Goal: Task Accomplishment & Management: Complete application form

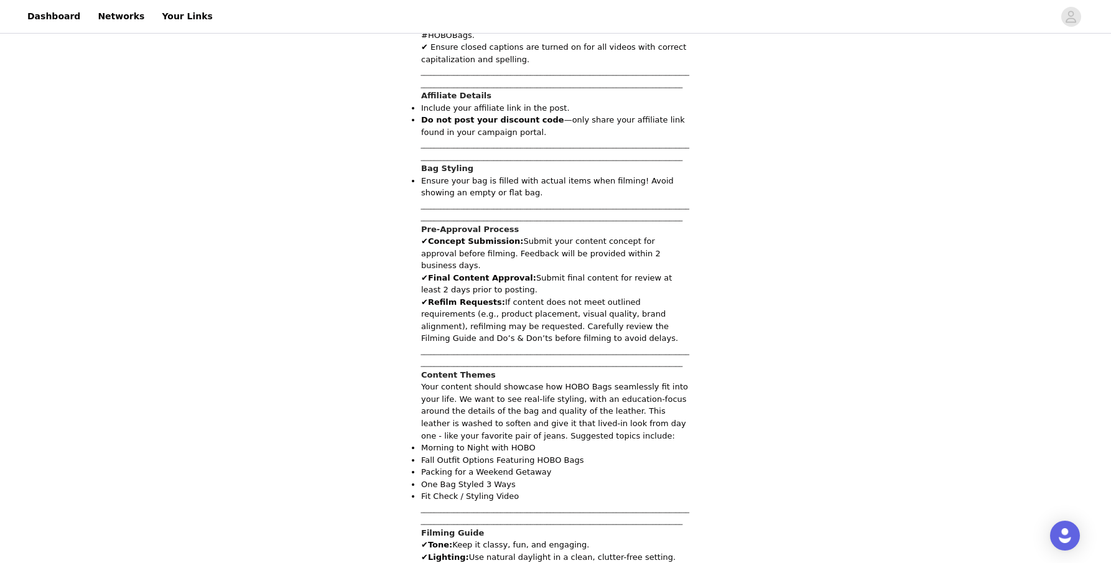
scroll to position [1046, 0]
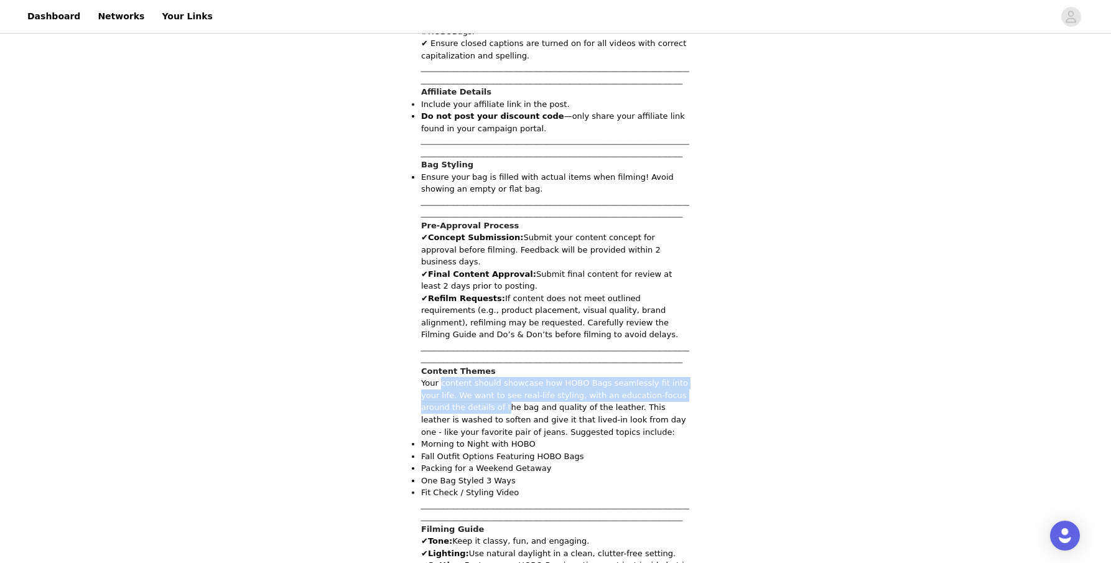
drag, startPoint x: 440, startPoint y: 309, endPoint x: 477, endPoint y: 330, distance: 42.9
click at [477, 377] on p "Your content should showcase how HOBO Bags seamlessly fit into your life. We wa…" at bounding box center [555, 407] width 269 height 61
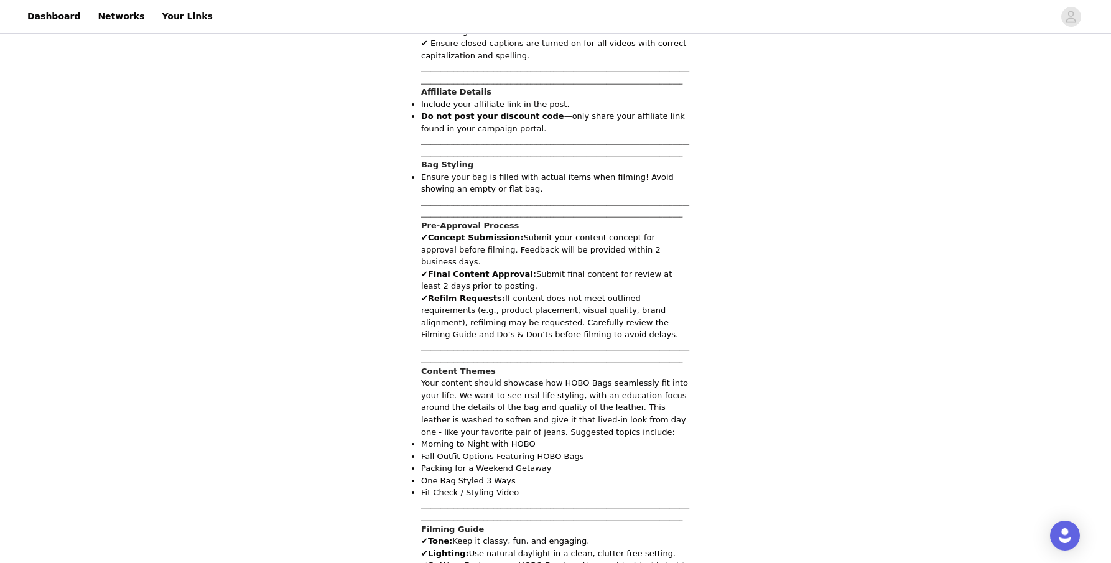
click at [499, 377] on p "Your content should showcase how HOBO Bags seamlessly fit into your life. We wa…" at bounding box center [555, 407] width 269 height 61
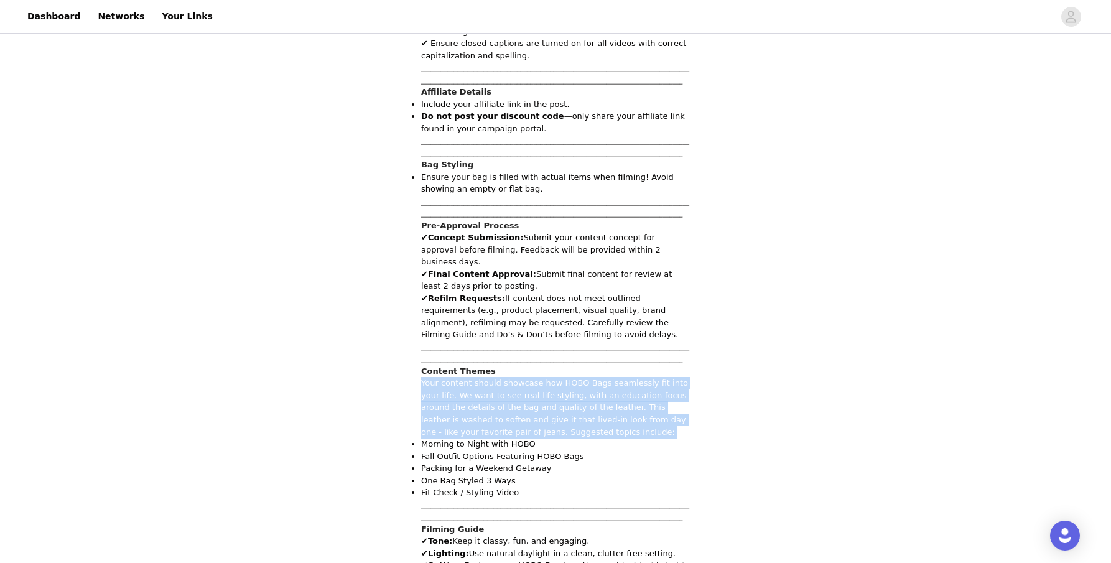
click at [499, 377] on p "Your content should showcase how HOBO Bags seamlessly fit into your life. We wa…" at bounding box center [555, 407] width 269 height 61
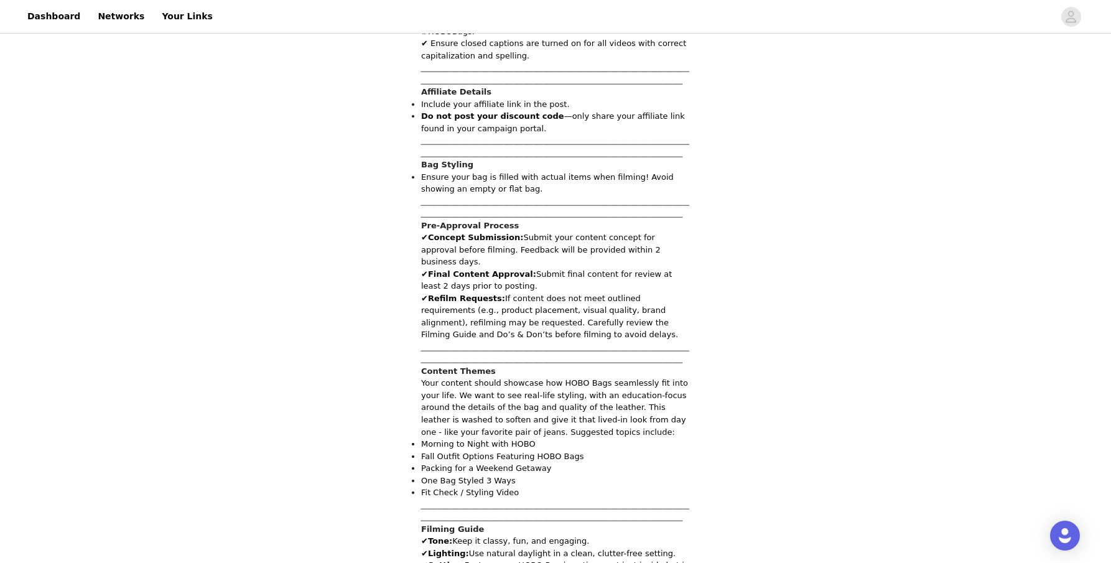
click at [499, 377] on p "Your content should showcase how HOBO Bags seamlessly fit into your life. We wa…" at bounding box center [555, 407] width 269 height 61
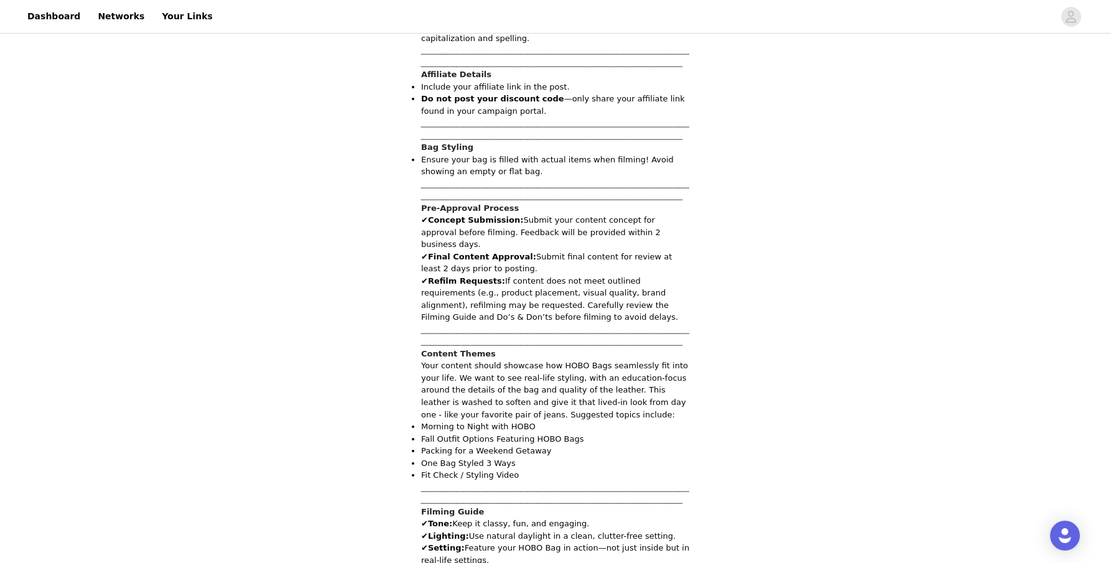
scroll to position [1065, 0]
drag, startPoint x: 424, startPoint y: 362, endPoint x: 465, endPoint y: 373, distance: 42.4
click at [465, 419] on ul "Morning to Night with HOBO Fall Outfit Options Featuring HOBO Bags Packing for …" at bounding box center [555, 449] width 269 height 61
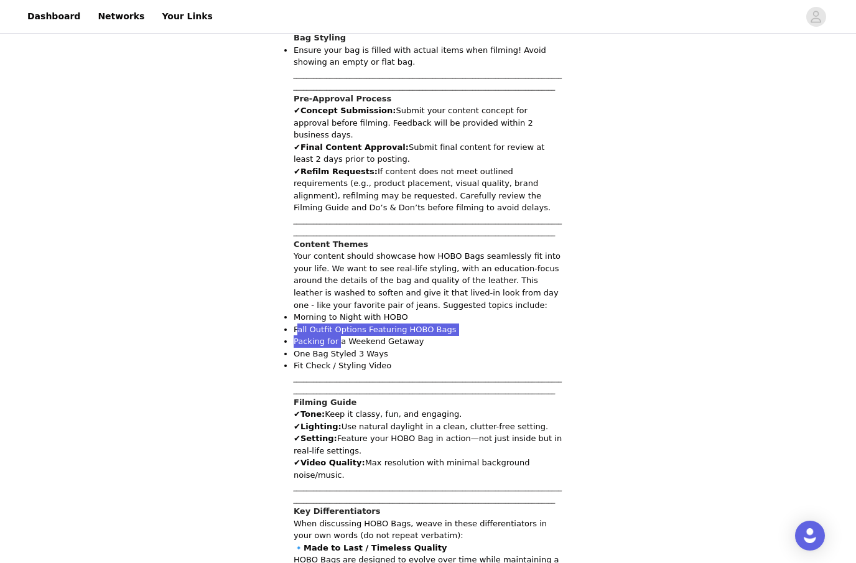
scroll to position [1171, 0]
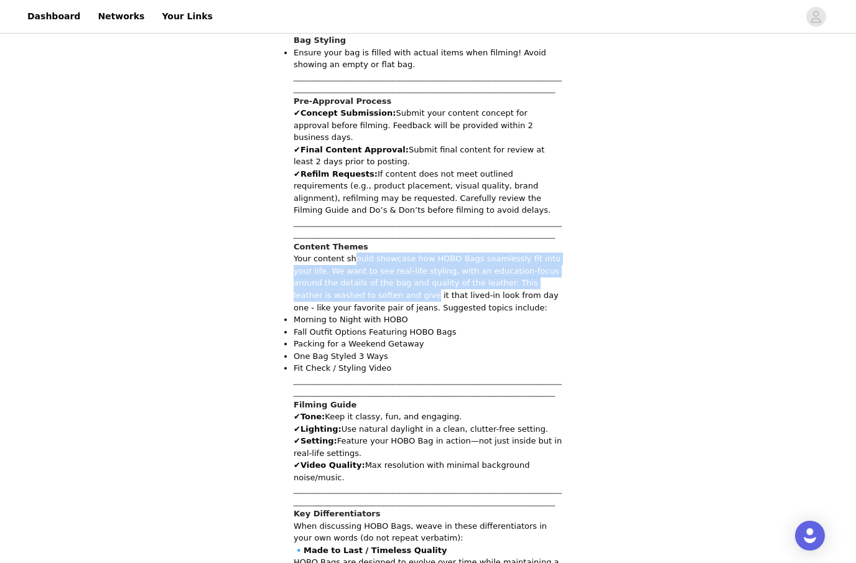
drag, startPoint x: 355, startPoint y: 186, endPoint x: 361, endPoint y: 216, distance: 31.1
click at [361, 253] on p "Your content should showcase how HOBO Bags seamlessly fit into your life. We wa…" at bounding box center [428, 283] width 269 height 61
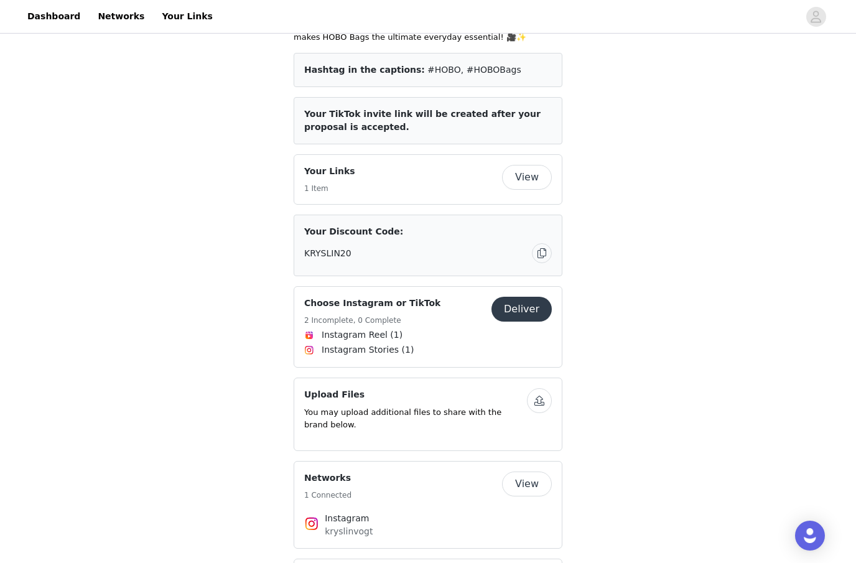
scroll to position [2141, 0]
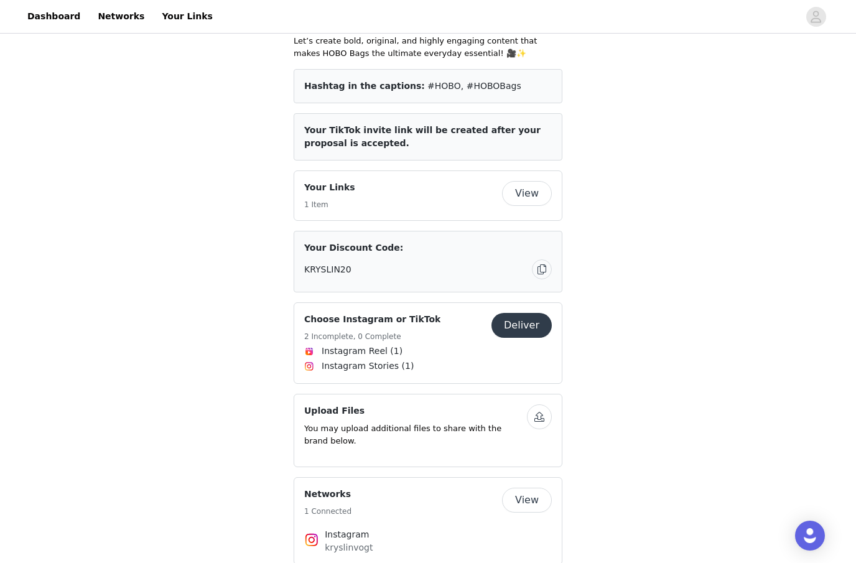
click at [528, 313] on button "Deliver" at bounding box center [521, 325] width 60 height 25
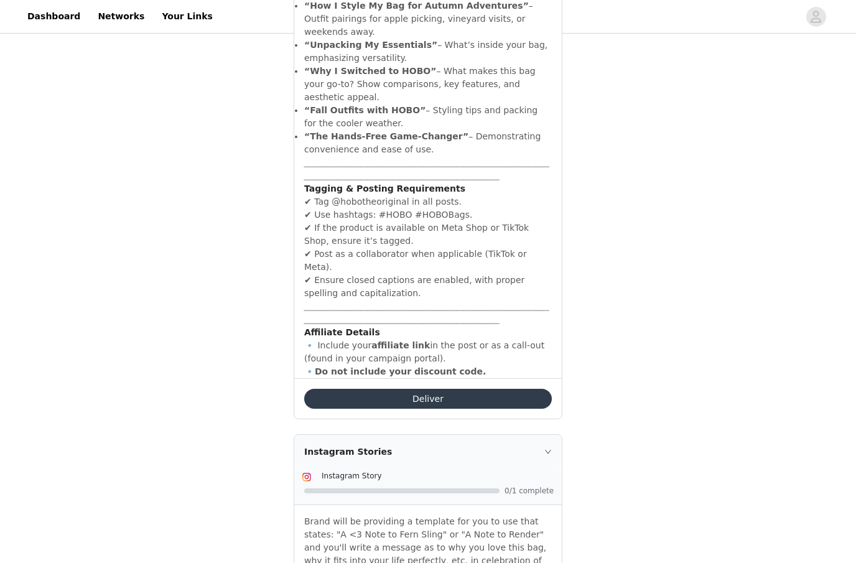
scroll to position [683, 0]
click at [433, 377] on div "Deliver" at bounding box center [427, 397] width 267 height 40
click at [433, 387] on button "Deliver" at bounding box center [428, 397] width 248 height 20
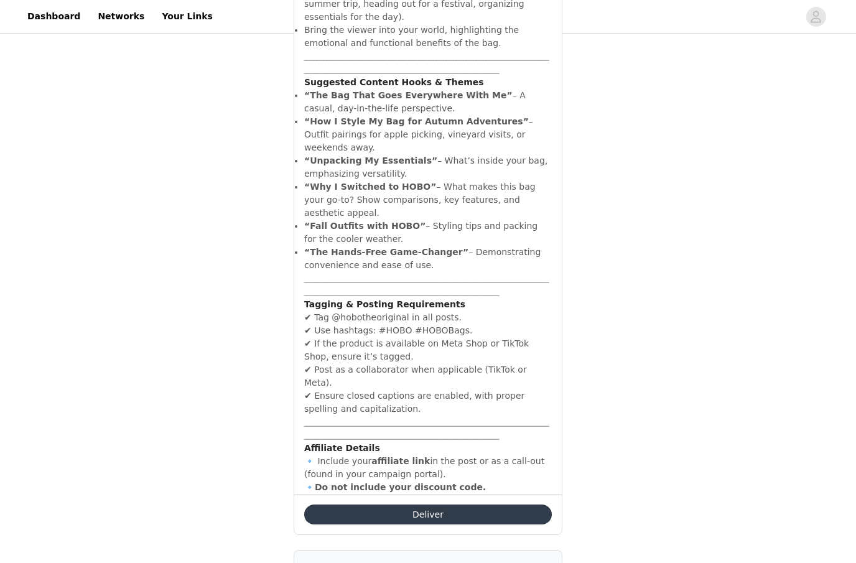
scroll to position [576, 0]
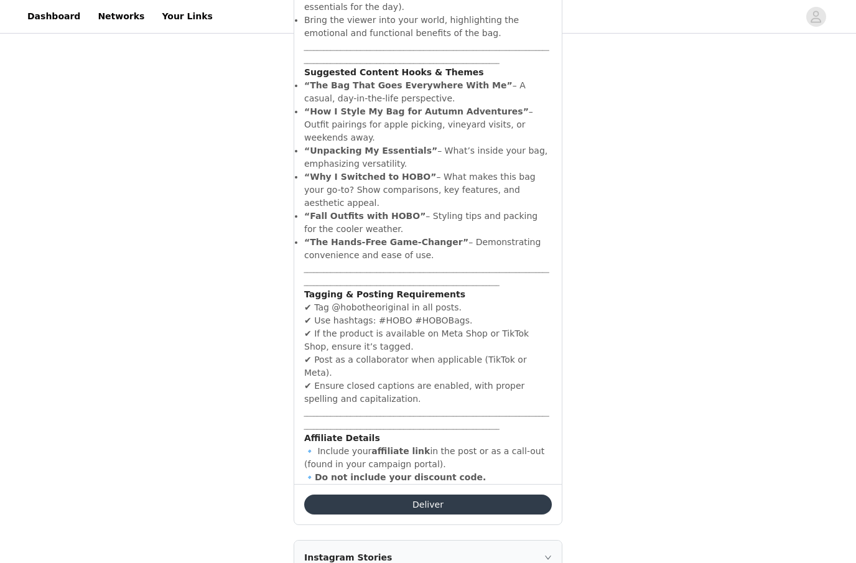
click at [473, 494] on button "Deliver" at bounding box center [428, 504] width 248 height 20
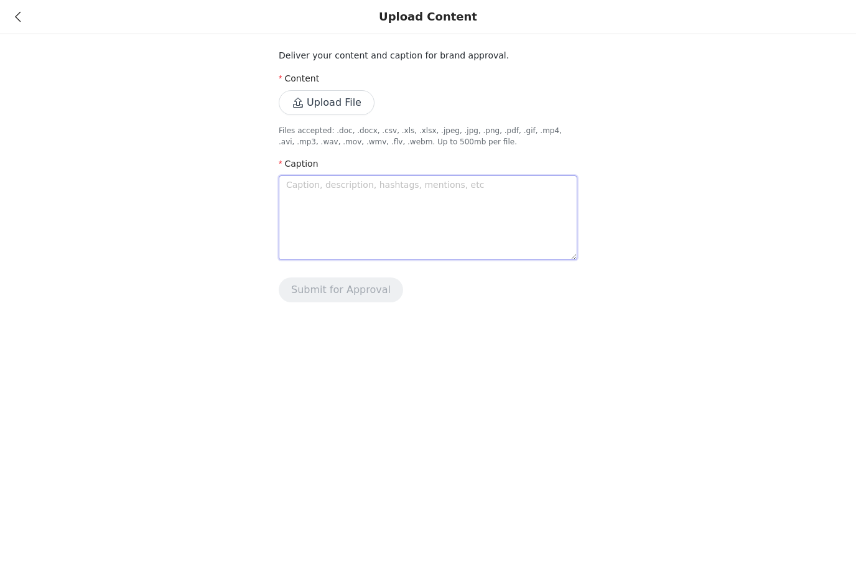
click at [313, 212] on textarea at bounding box center [428, 217] width 299 height 85
paste textarea "Celebrating this perfect everyday bag for National Handbag Day! The bag I will …"
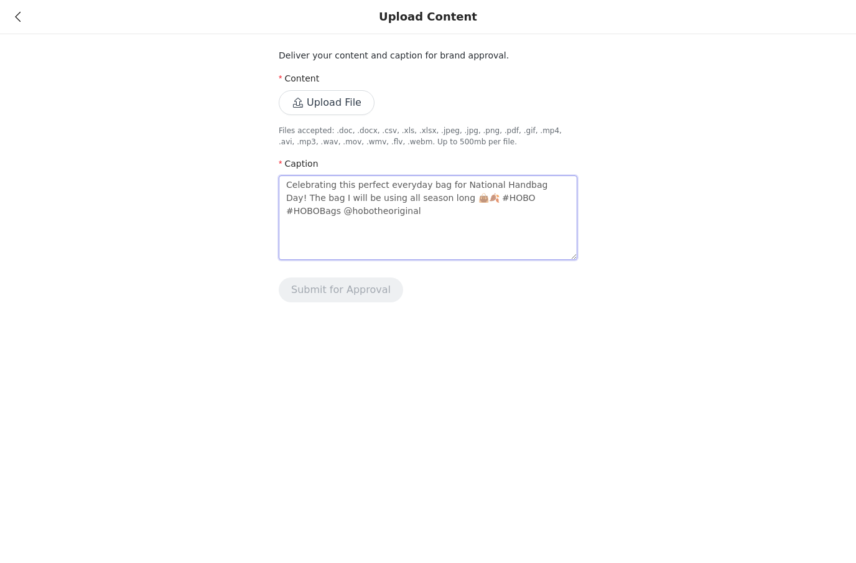
type textarea "Celebrating this perfect everyday bag for National Handbag Day! The bag I will …"
click at [323, 107] on button "Upload File" at bounding box center [327, 102] width 96 height 25
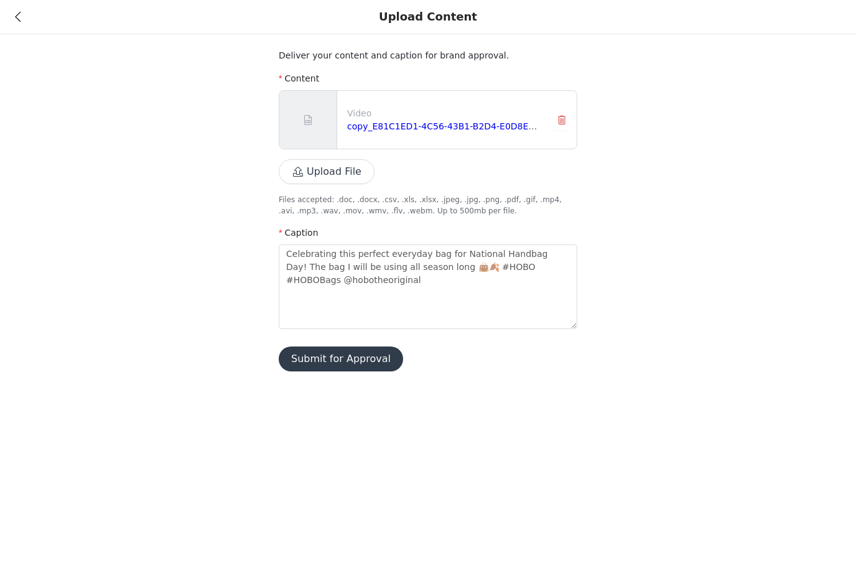
click at [368, 361] on button "Submit for Approval" at bounding box center [341, 358] width 124 height 25
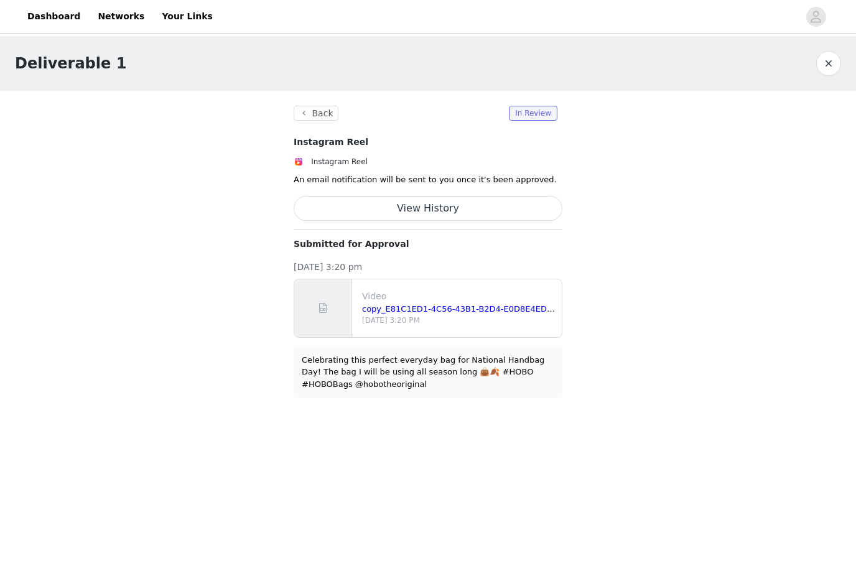
click at [832, 63] on button "button" at bounding box center [828, 63] width 25 height 25
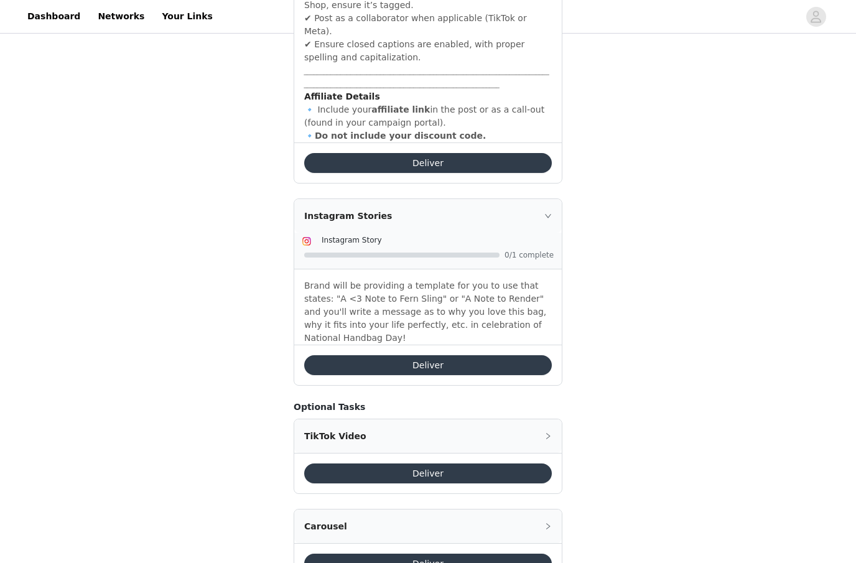
scroll to position [916, 0]
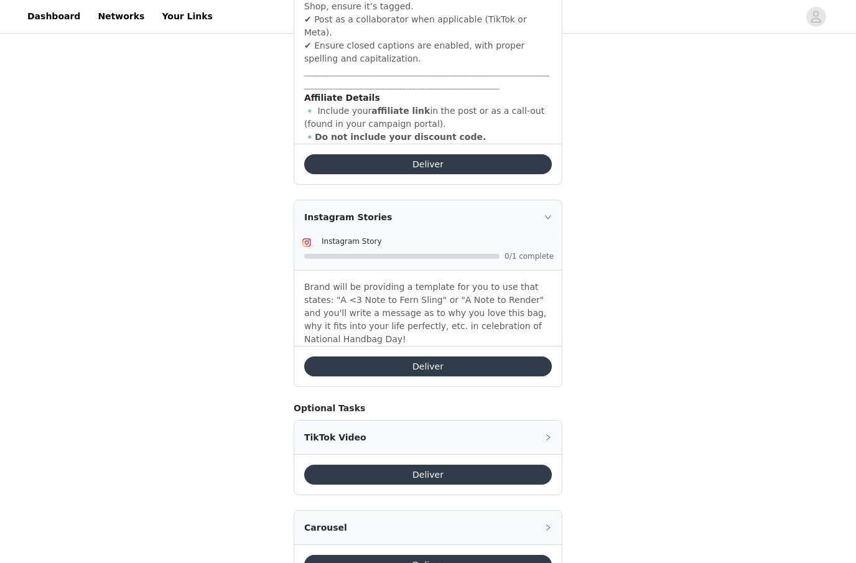
click at [375, 356] on button "Deliver" at bounding box center [428, 366] width 248 height 20
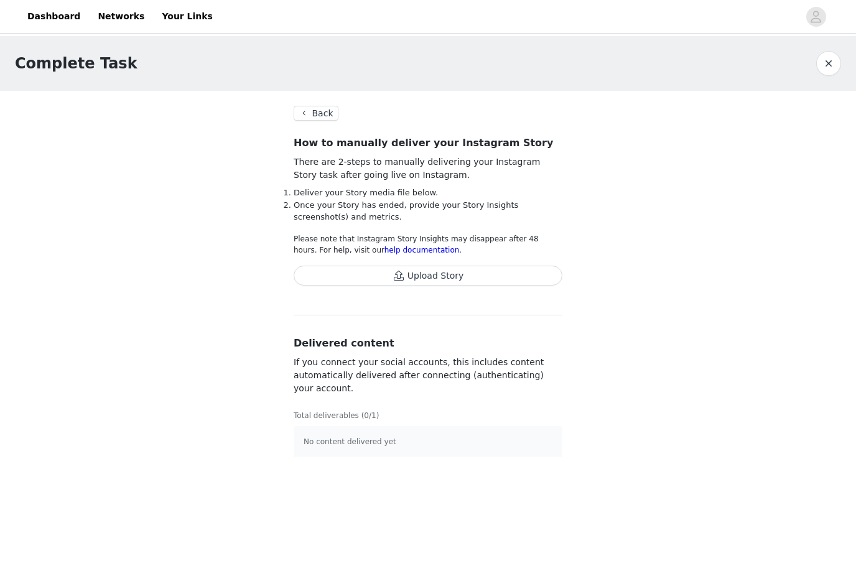
drag, startPoint x: 393, startPoint y: 275, endPoint x: 256, endPoint y: 238, distance: 141.8
click at [256, 238] on div "Complete Task Back How to manually deliver your Instagram Story There are 2-ste…" at bounding box center [428, 254] width 856 height 436
click at [318, 115] on button "Back" at bounding box center [316, 113] width 45 height 15
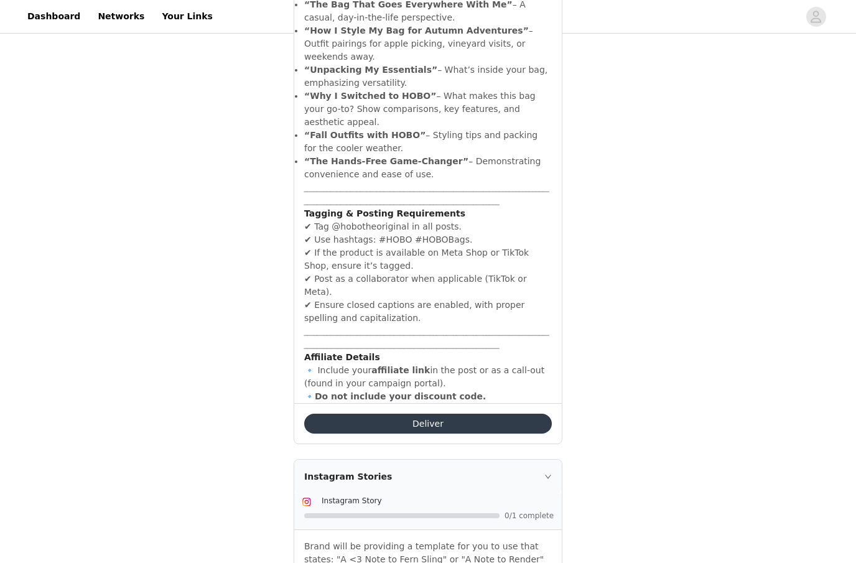
scroll to position [659, 0]
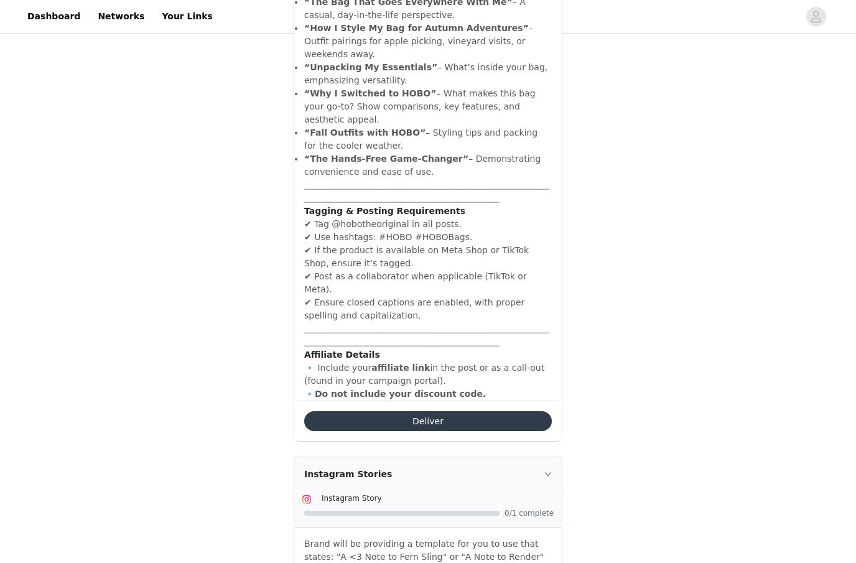
click at [411, 411] on button "Deliver" at bounding box center [428, 421] width 248 height 20
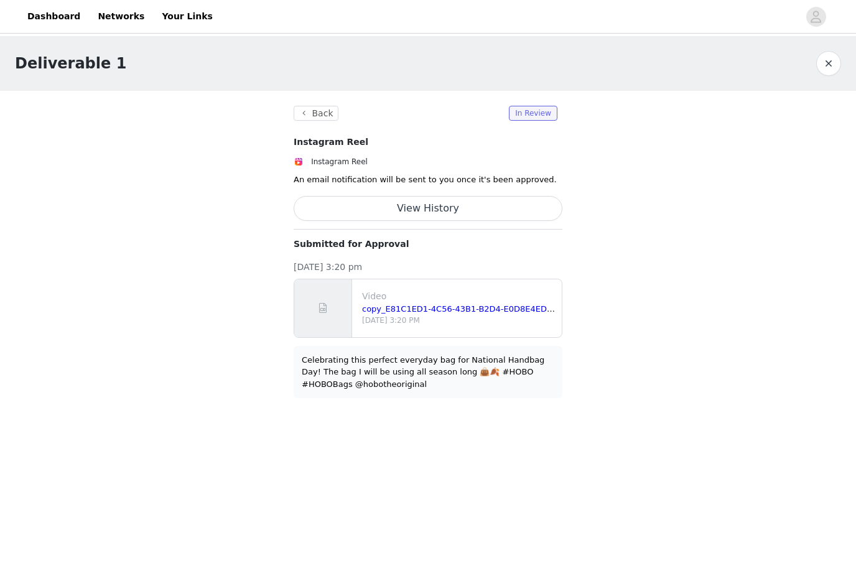
click at [309, 103] on section "Back In Review Instagram Reel Instagram Reel An email notification will be sent…" at bounding box center [428, 252] width 299 height 322
click at [311, 109] on button "Back" at bounding box center [316, 113] width 45 height 15
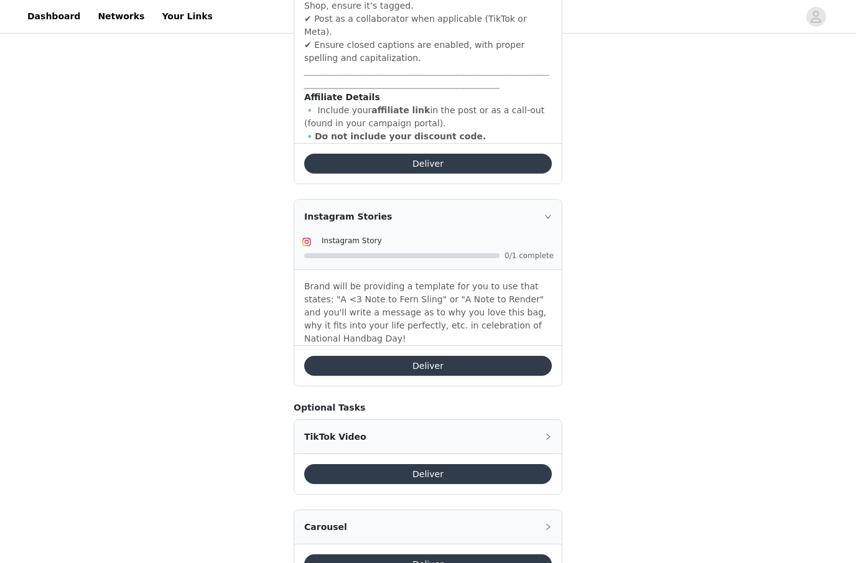
scroll to position [916, 0]
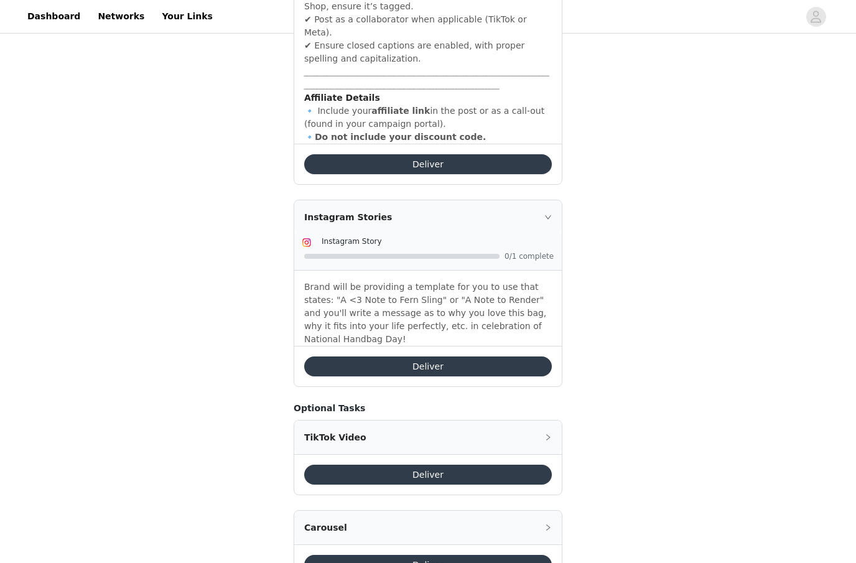
click at [417, 356] on button "Deliver" at bounding box center [428, 366] width 248 height 20
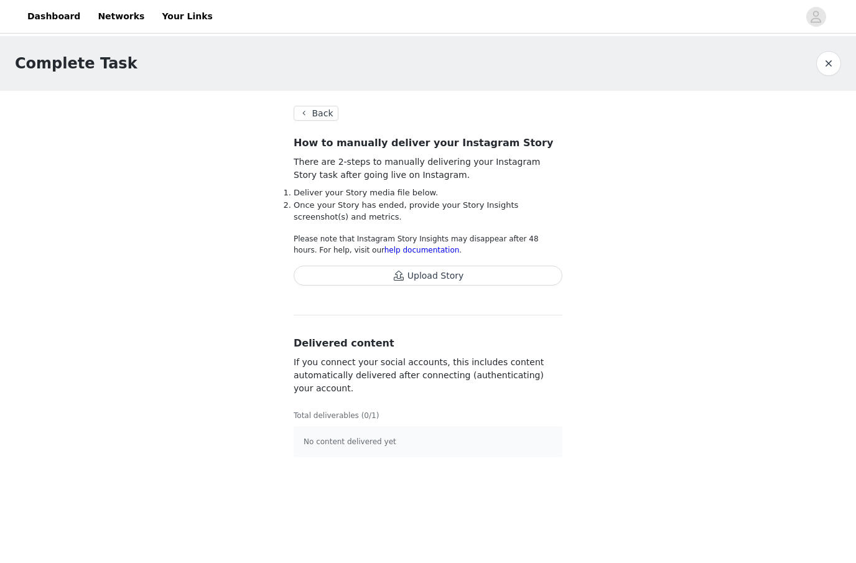
click at [418, 272] on button "Upload Story" at bounding box center [428, 276] width 269 height 20
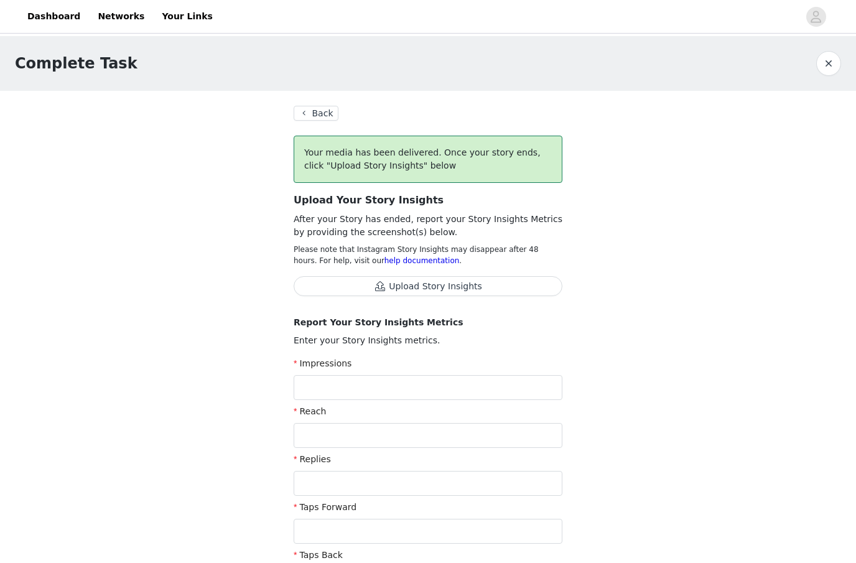
click at [305, 115] on button "Back" at bounding box center [316, 113] width 45 height 15
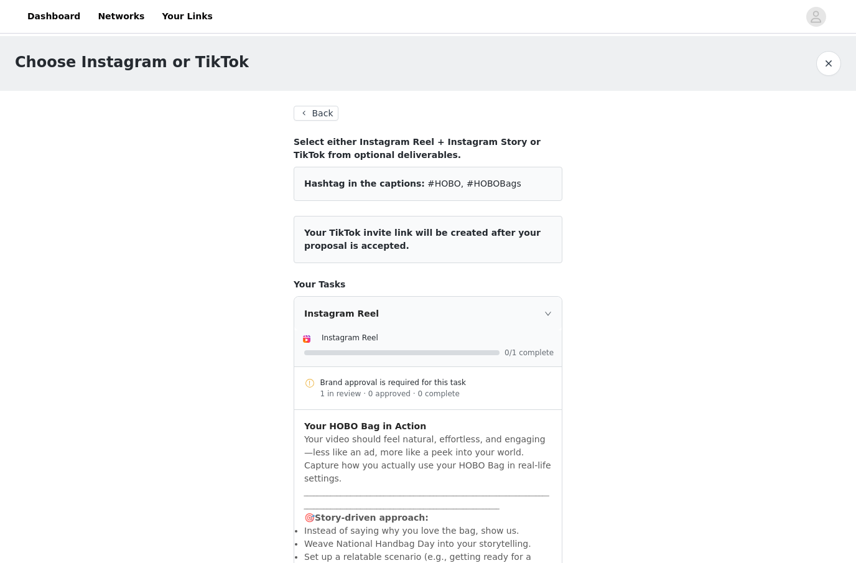
click at [830, 67] on button "button" at bounding box center [828, 63] width 25 height 25
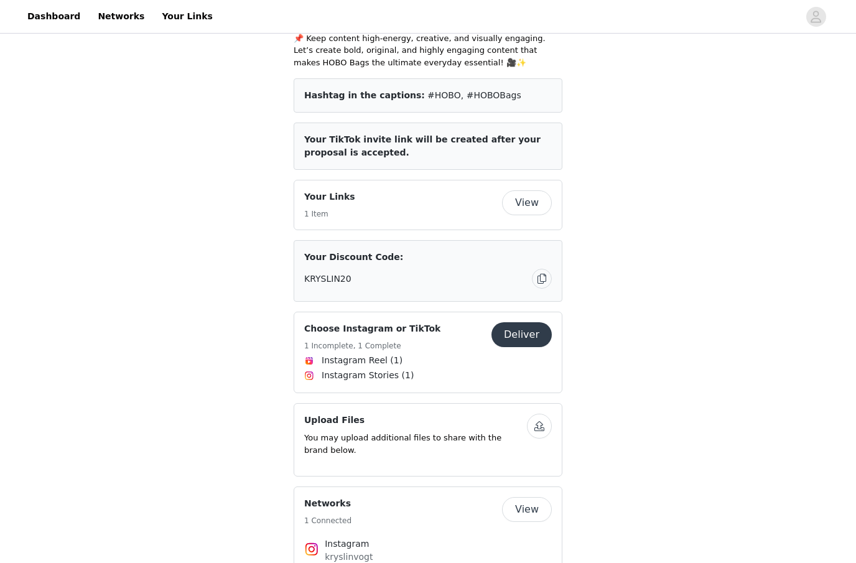
scroll to position [2135, 0]
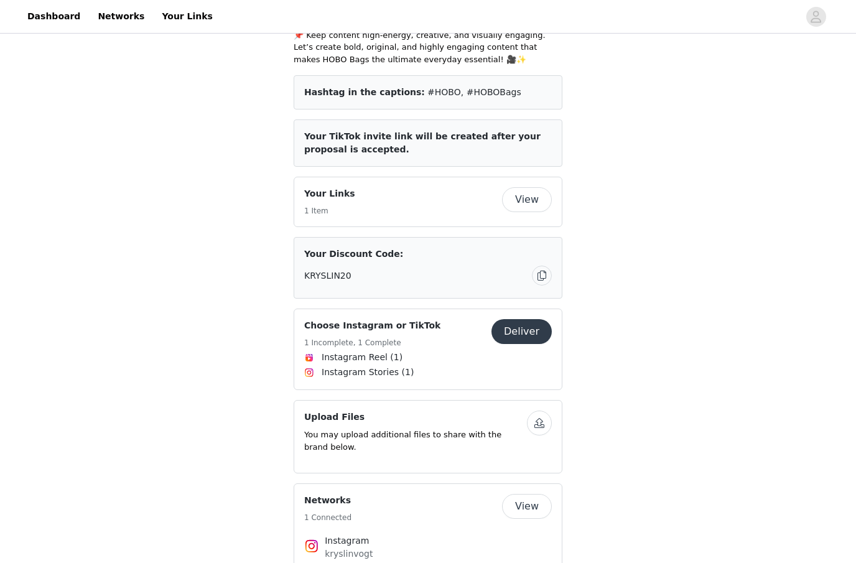
click at [527, 319] on button "Deliver" at bounding box center [521, 331] width 60 height 25
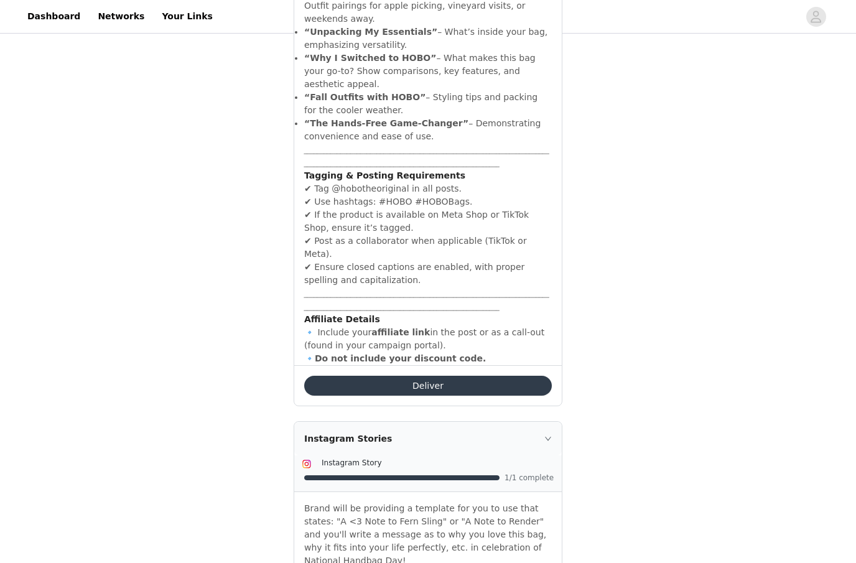
scroll to position [733, 0]
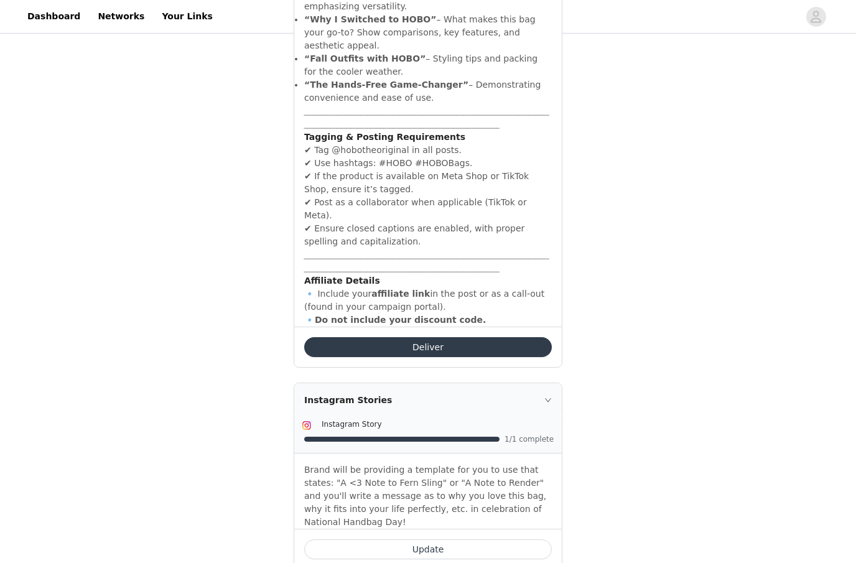
click at [475, 327] on div "Deliver" at bounding box center [427, 347] width 267 height 40
click at [477, 337] on button "Deliver" at bounding box center [428, 347] width 248 height 20
